Goal: Transaction & Acquisition: Obtain resource

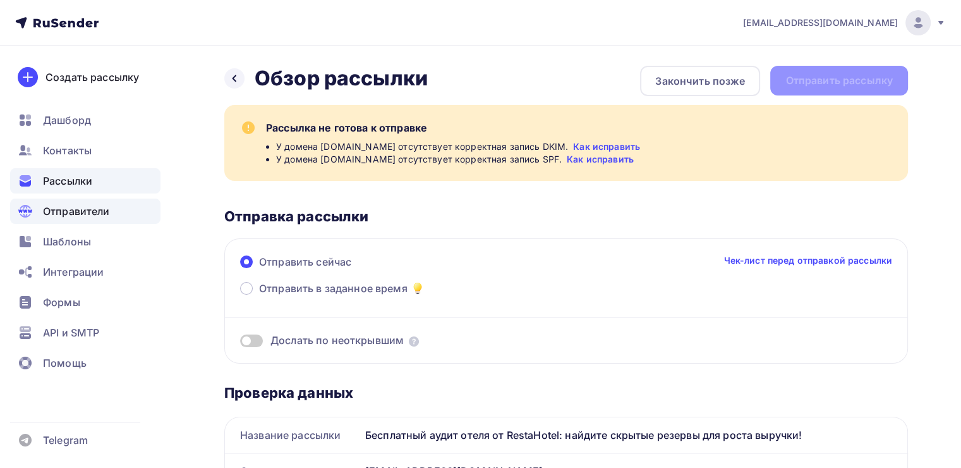
click at [71, 217] on span "Отправители" at bounding box center [76, 211] width 67 height 15
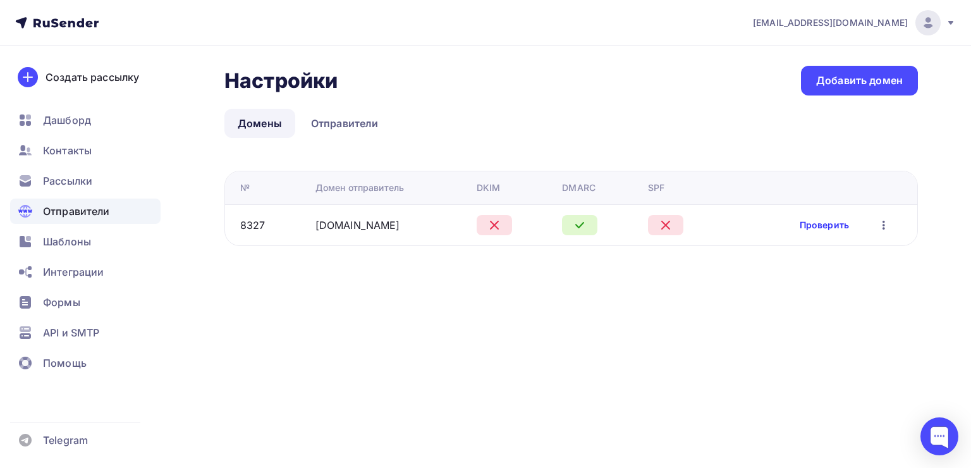
click at [817, 219] on link "Проверить" at bounding box center [824, 225] width 49 height 13
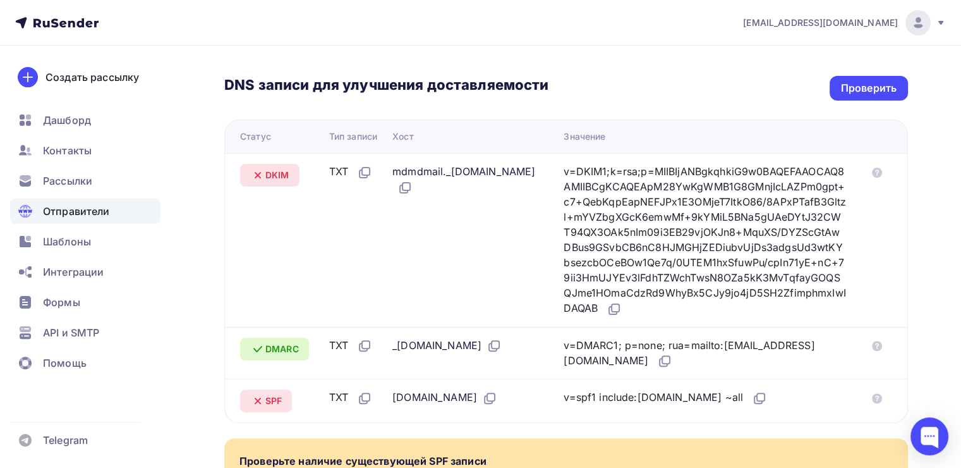
scroll to position [210, 0]
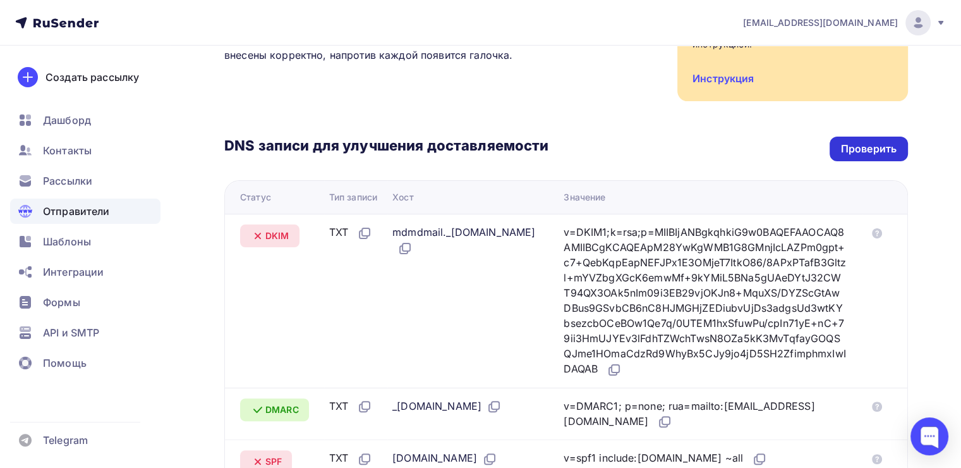
click at [847, 152] on div "Проверить" at bounding box center [869, 149] width 56 height 15
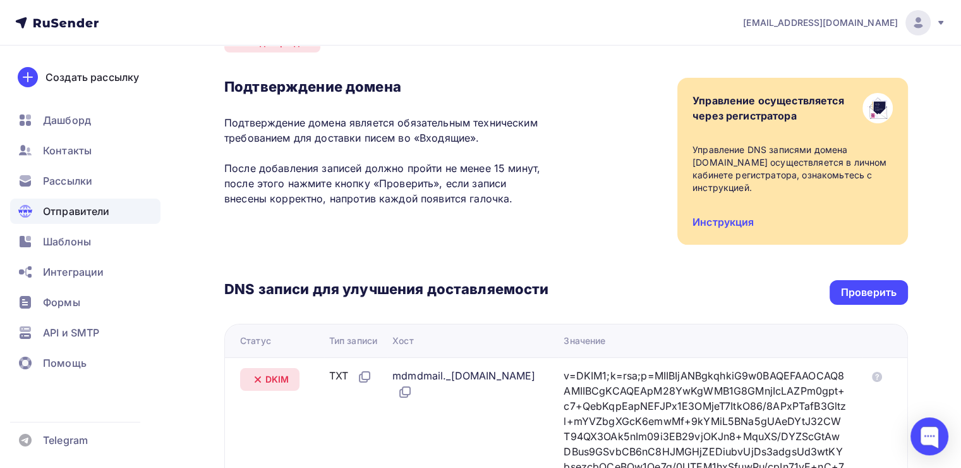
scroll to position [0, 0]
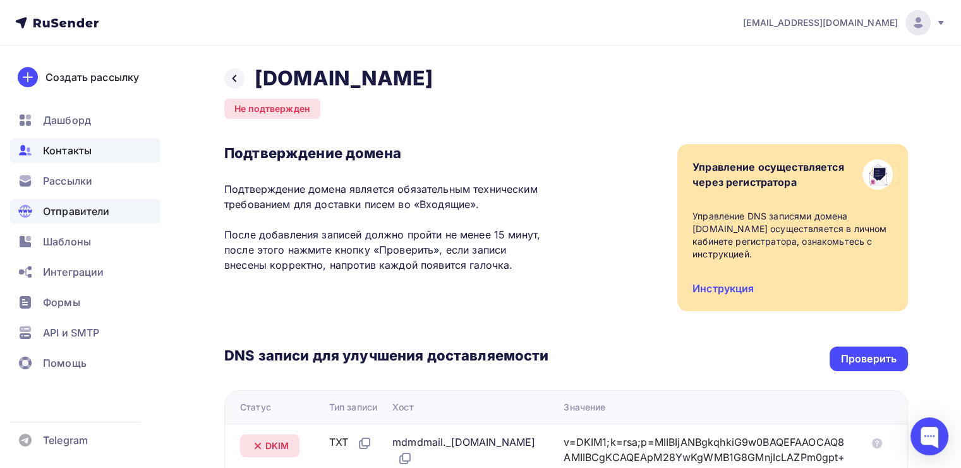
click at [61, 154] on span "Контакты" at bounding box center [67, 150] width 49 height 15
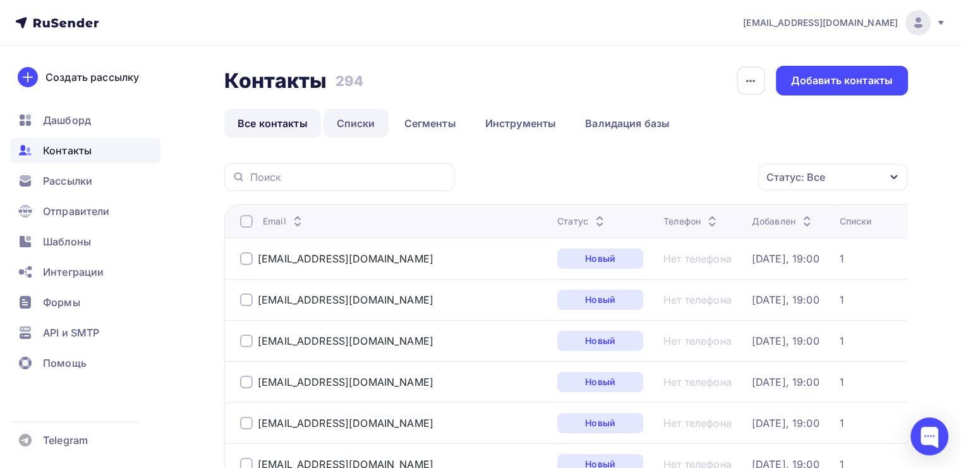
click at [367, 126] on link "Списки" at bounding box center [356, 123] width 65 height 29
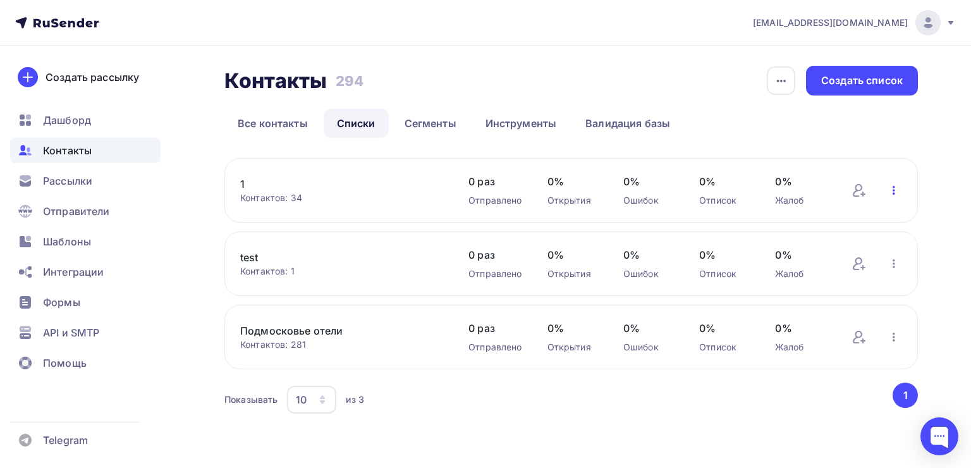
click at [887, 190] on icon "button" at bounding box center [893, 190] width 15 height 15
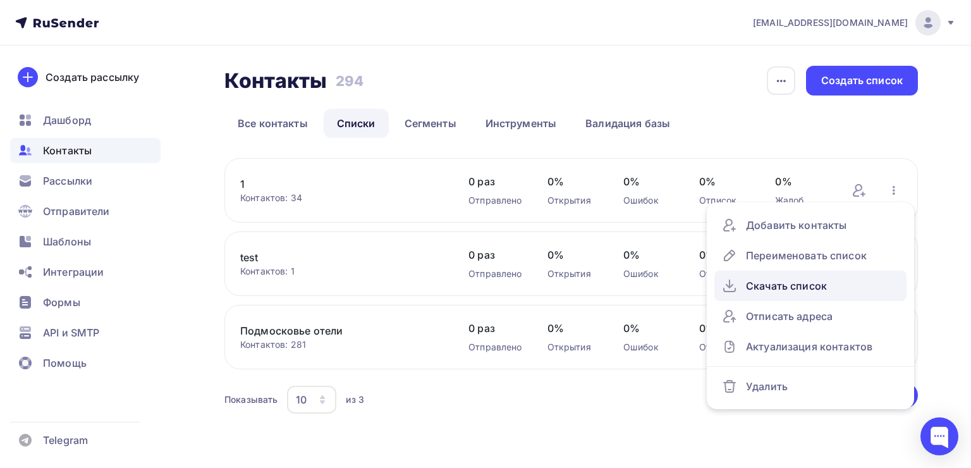
click at [815, 284] on div "Скачать список" at bounding box center [810, 286] width 177 height 20
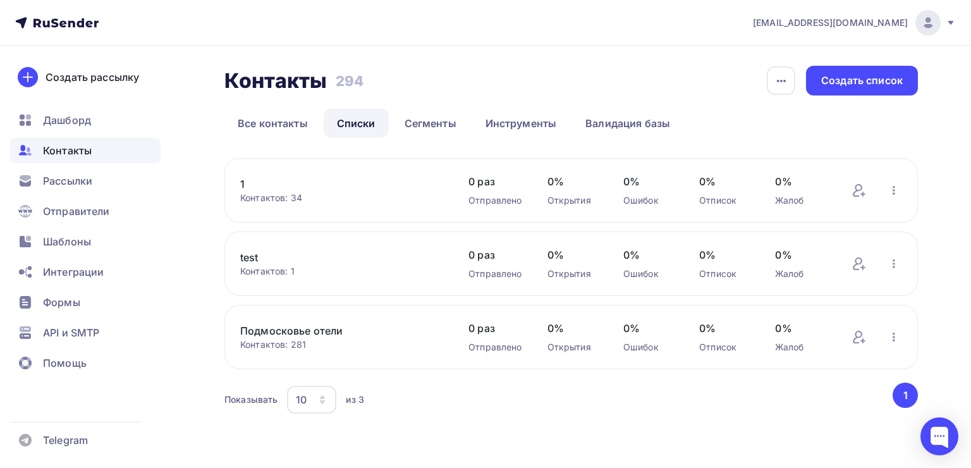
click at [698, 66] on div "Контакты Контакты 294 294 История импорта Создать список" at bounding box center [570, 81] width 693 height 30
click at [894, 188] on icon "button" at bounding box center [893, 190] width 15 height 15
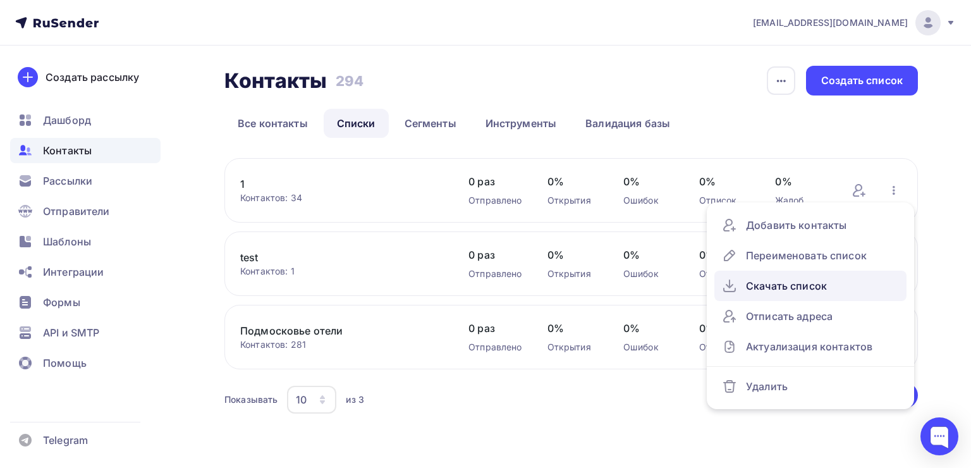
click at [845, 285] on div "Скачать список" at bounding box center [810, 286] width 177 height 20
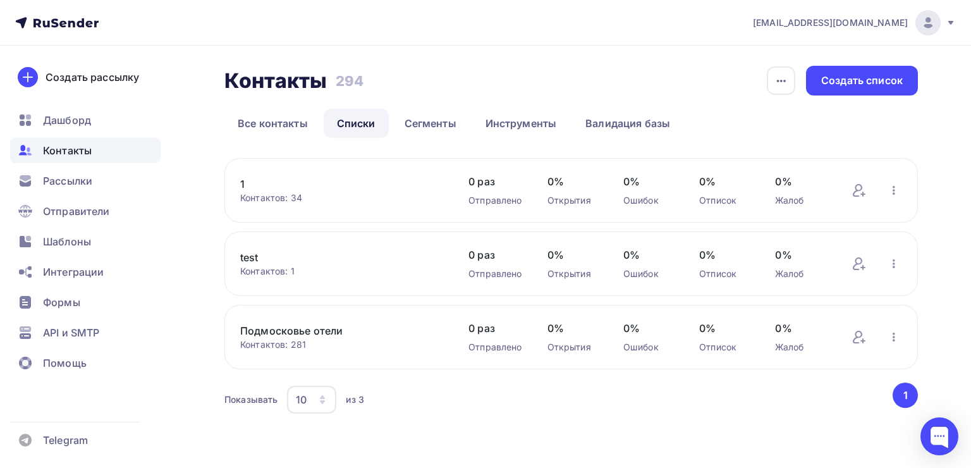
click at [256, 192] on div "Контактов: 34" at bounding box center [341, 198] width 203 height 13
click at [243, 181] on link "1" at bounding box center [341, 183] width 203 height 15
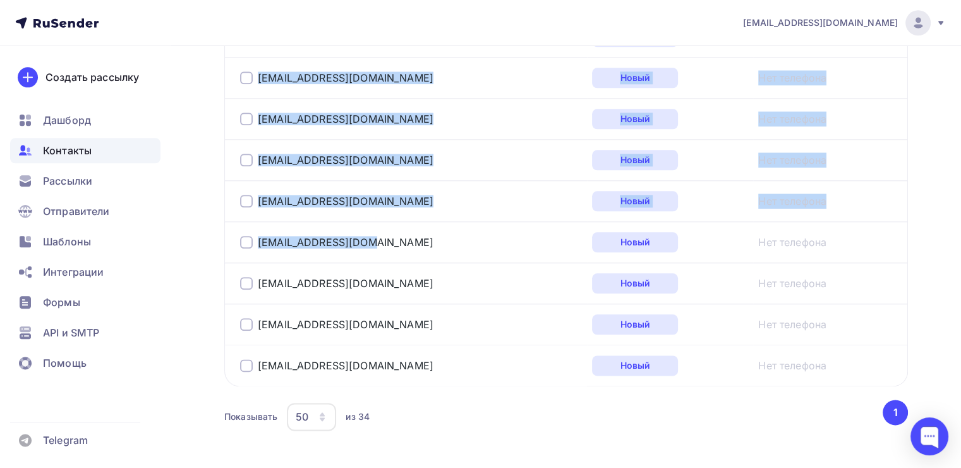
scroll to position [1499, 0]
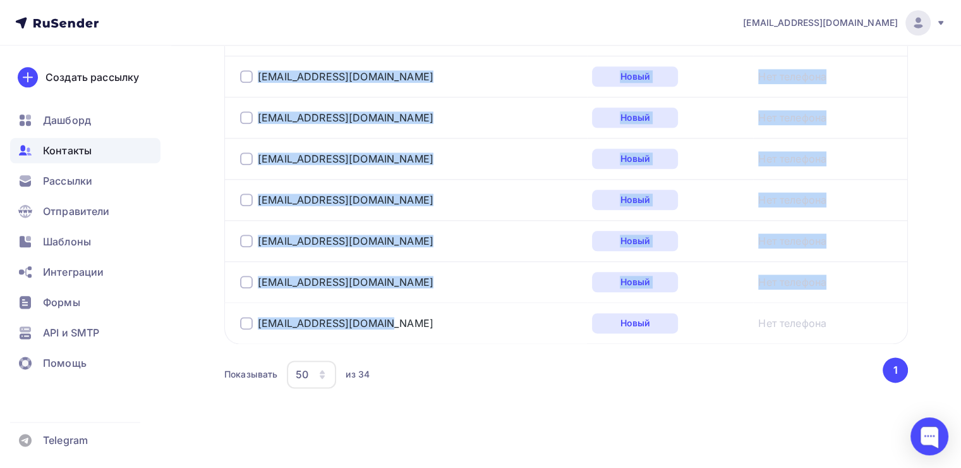
drag, startPoint x: 229, startPoint y: 82, endPoint x: 430, endPoint y: 319, distance: 310.3
copy tbody "loremip@dolorsitamet.co Adipi Eli seddoeiu temporinc@u-labor-e.do Magna Ali eni…"
